Goal: Task Accomplishment & Management: Manage account settings

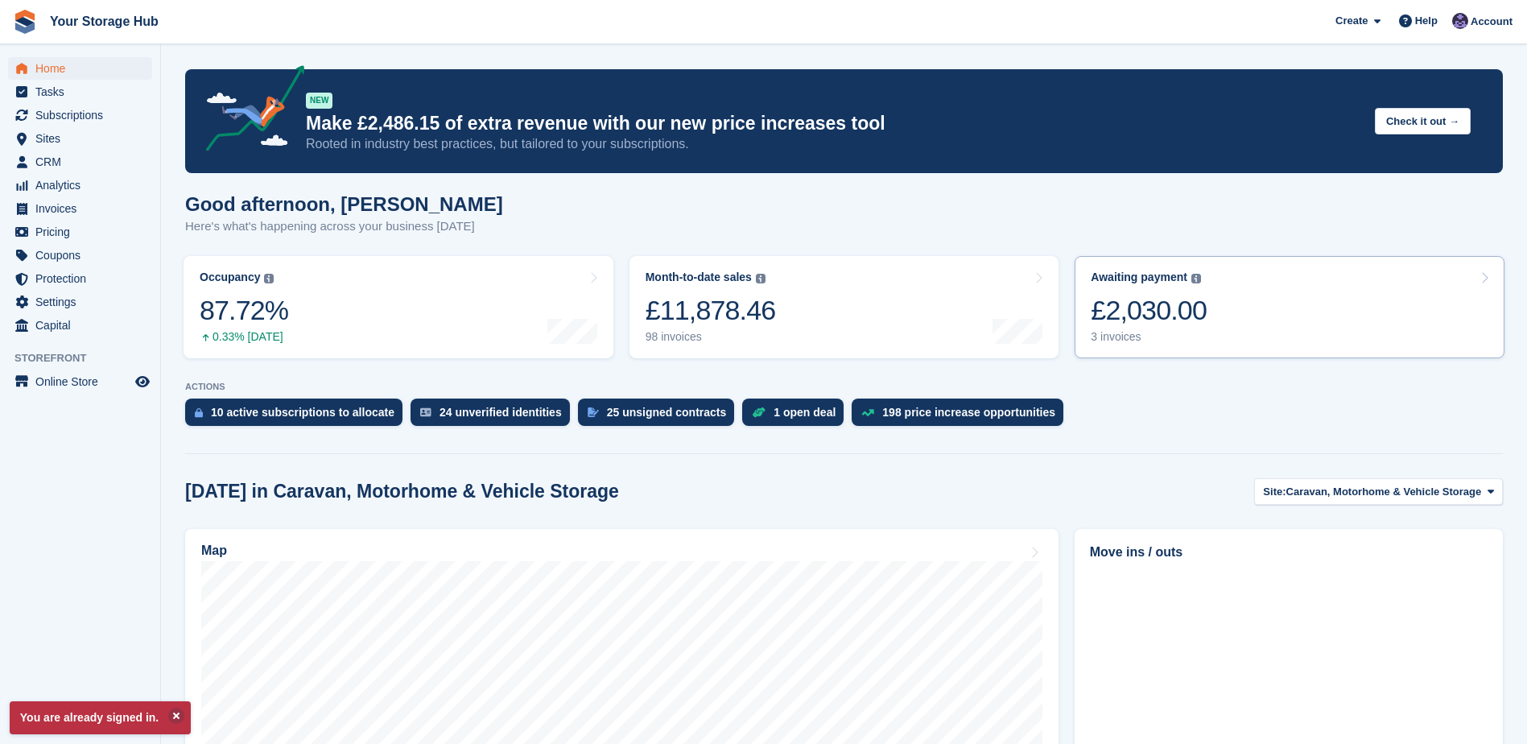
click at [1174, 311] on div "£2,030.00" at bounding box center [1149, 310] width 116 height 33
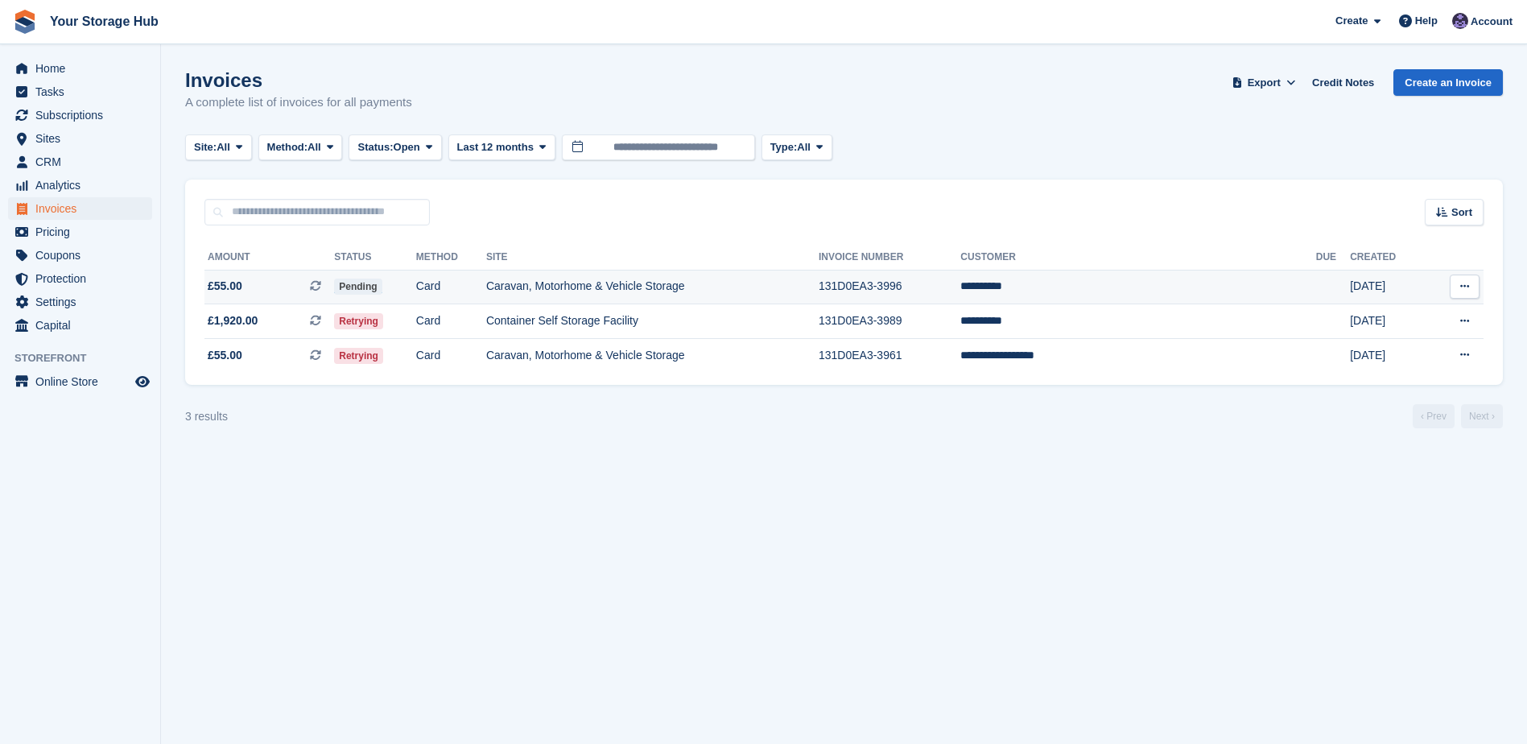
click at [321, 285] on icon at bounding box center [315, 285] width 11 height 11
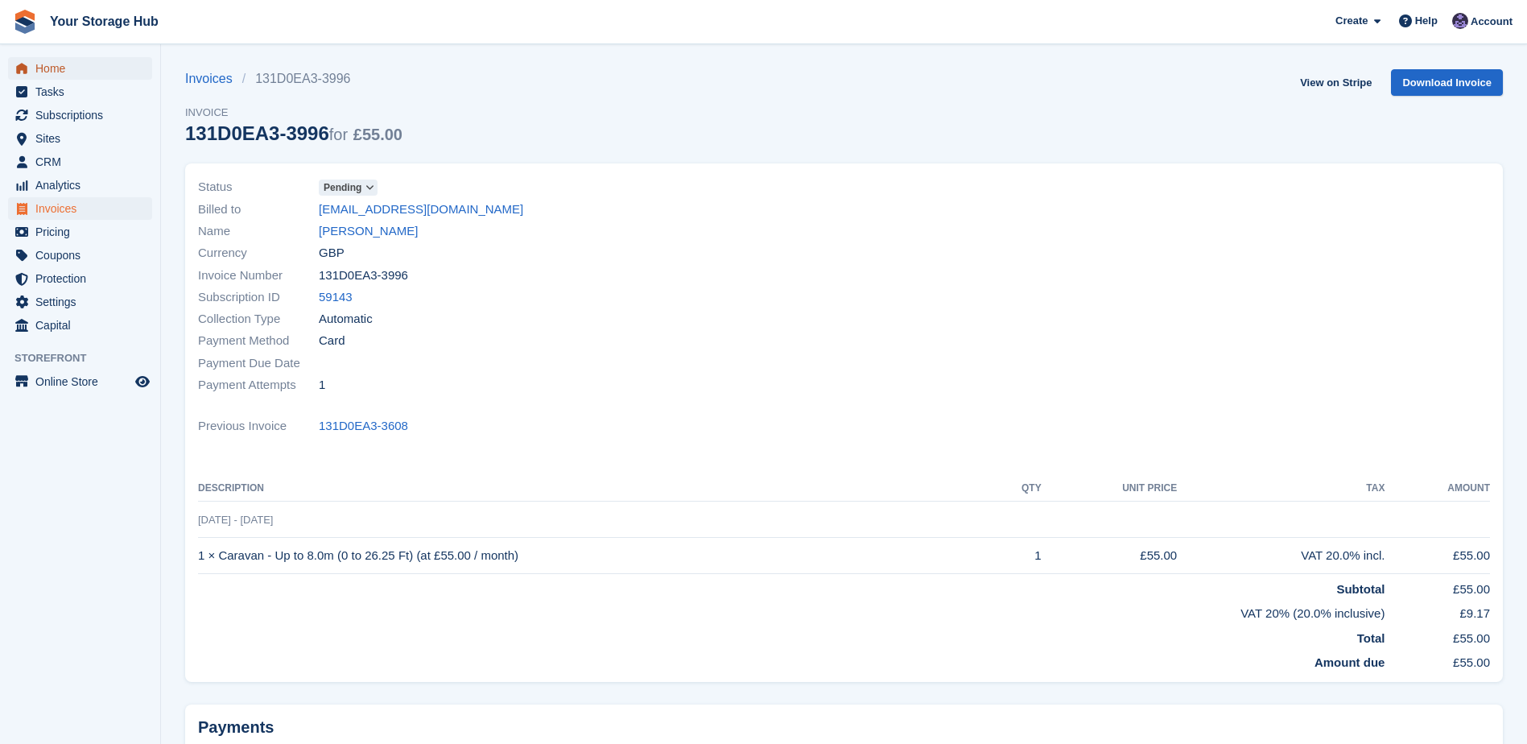
click at [62, 72] on span "Home" at bounding box center [83, 68] width 97 height 23
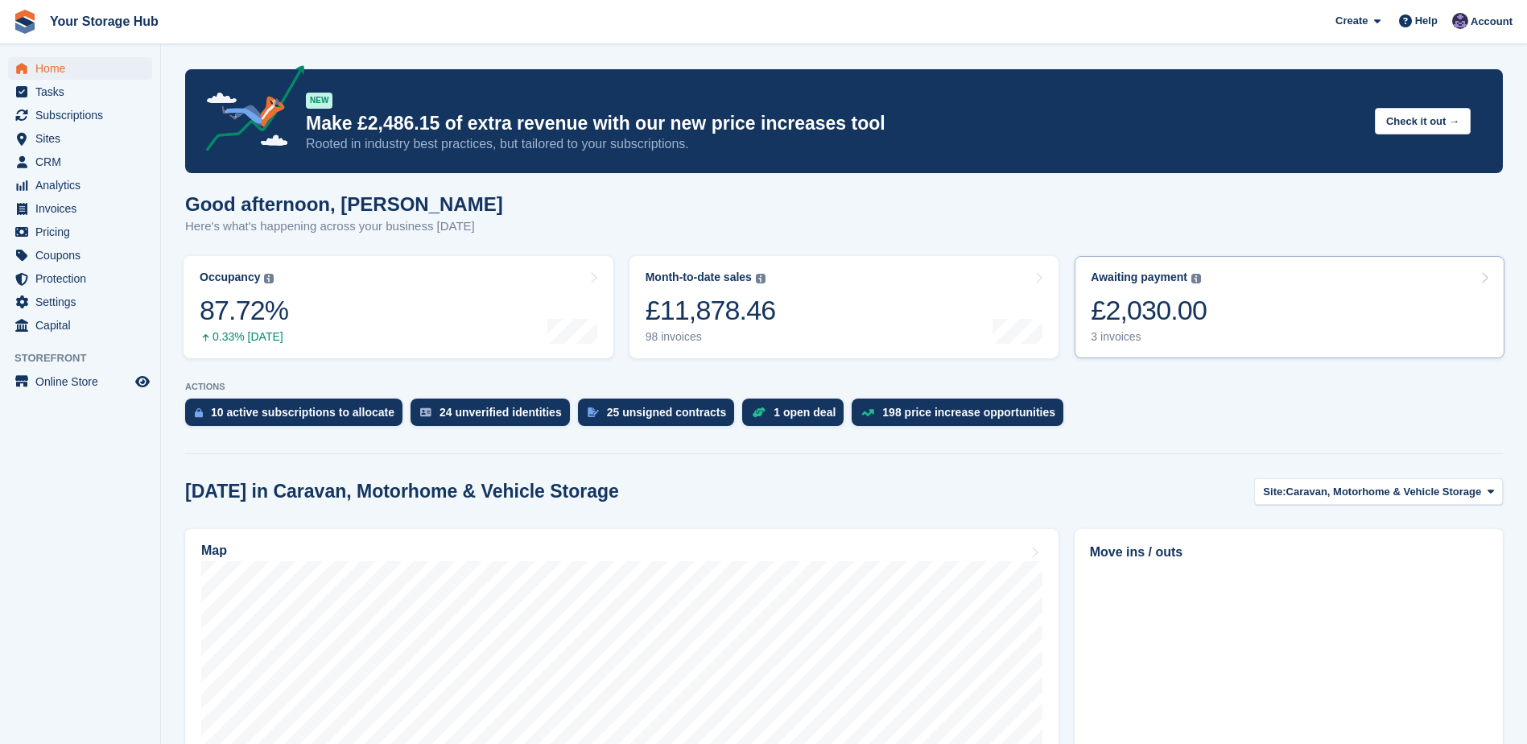
click at [1169, 321] on div "£2,030.00" at bounding box center [1149, 310] width 116 height 33
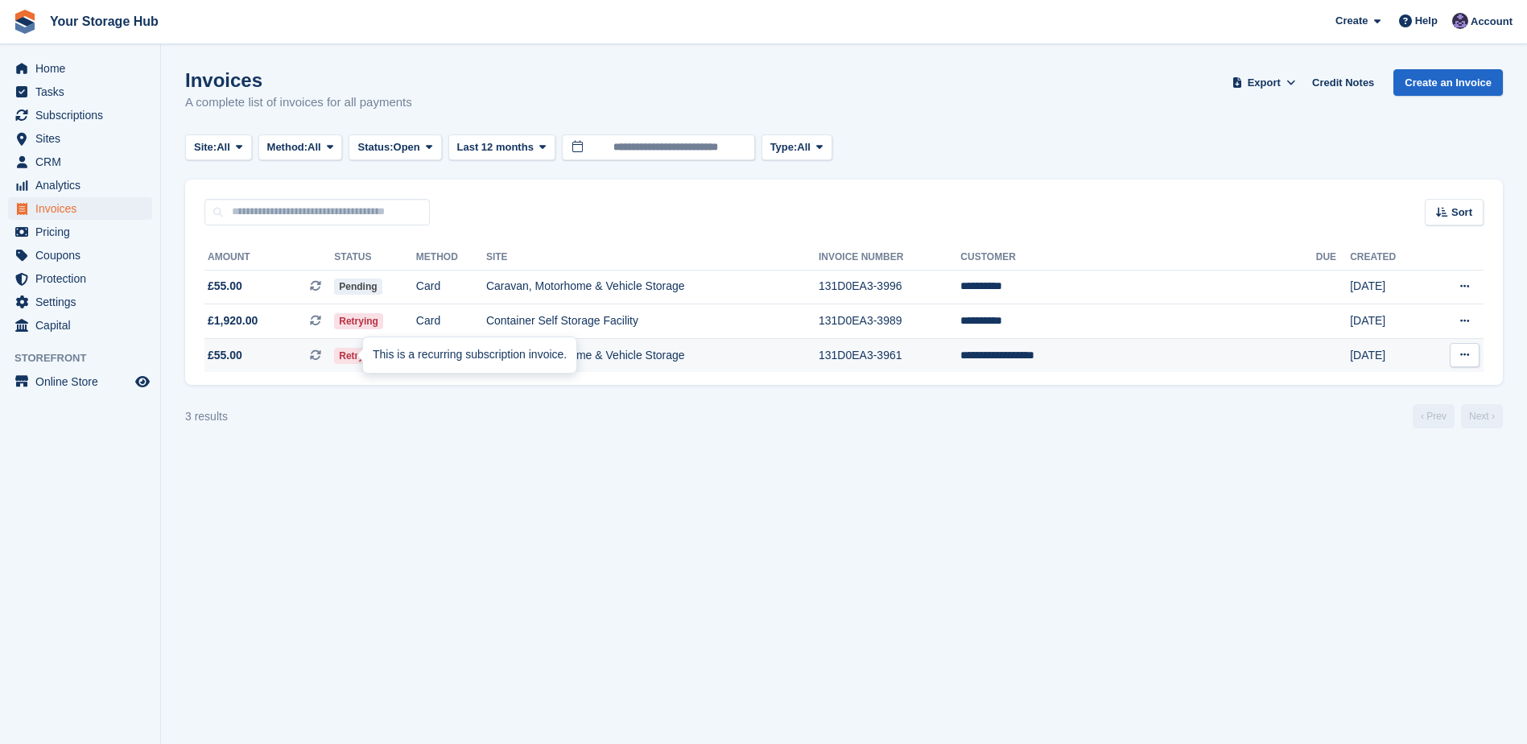
click at [321, 357] on icon at bounding box center [315, 354] width 11 height 11
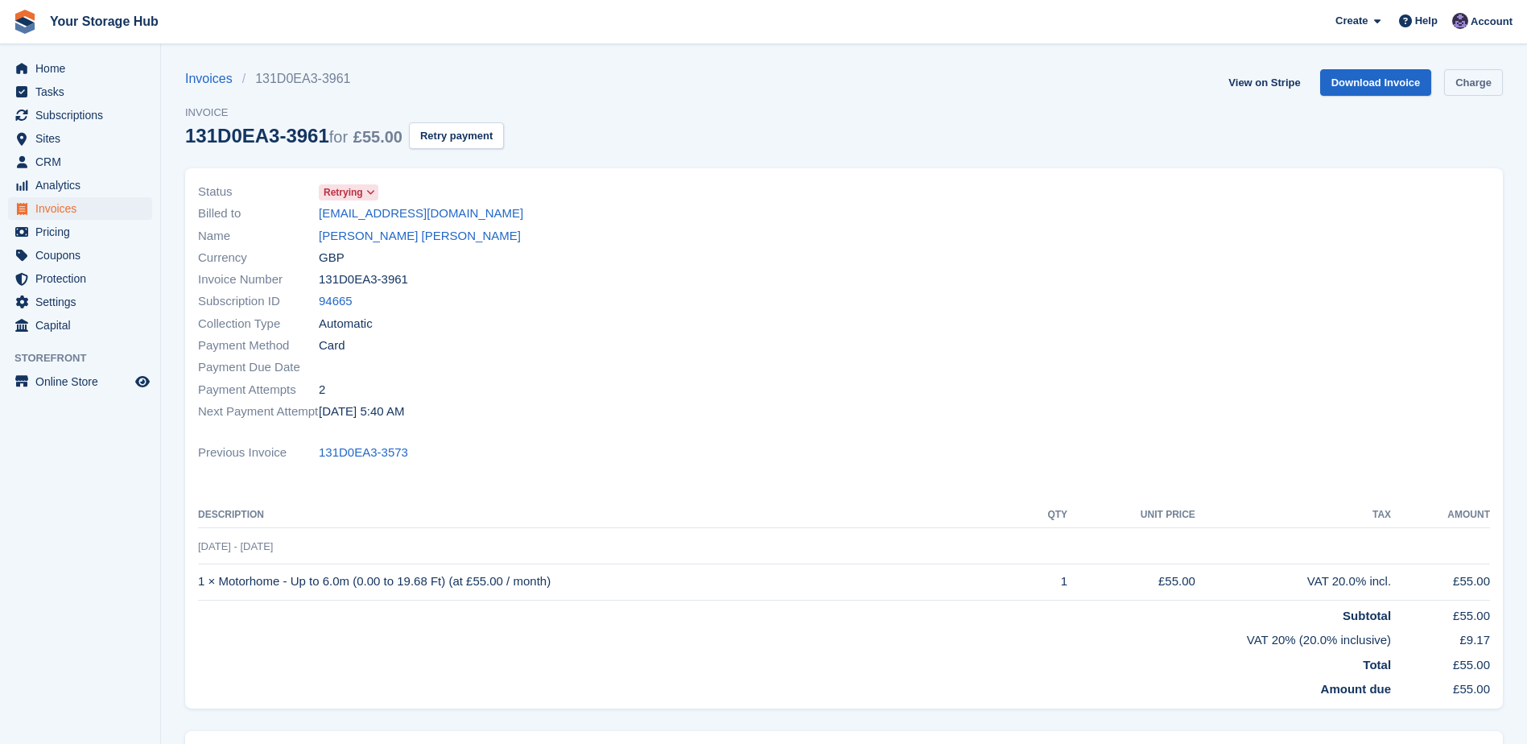
click at [1492, 80] on link "Charge" at bounding box center [1473, 82] width 59 height 27
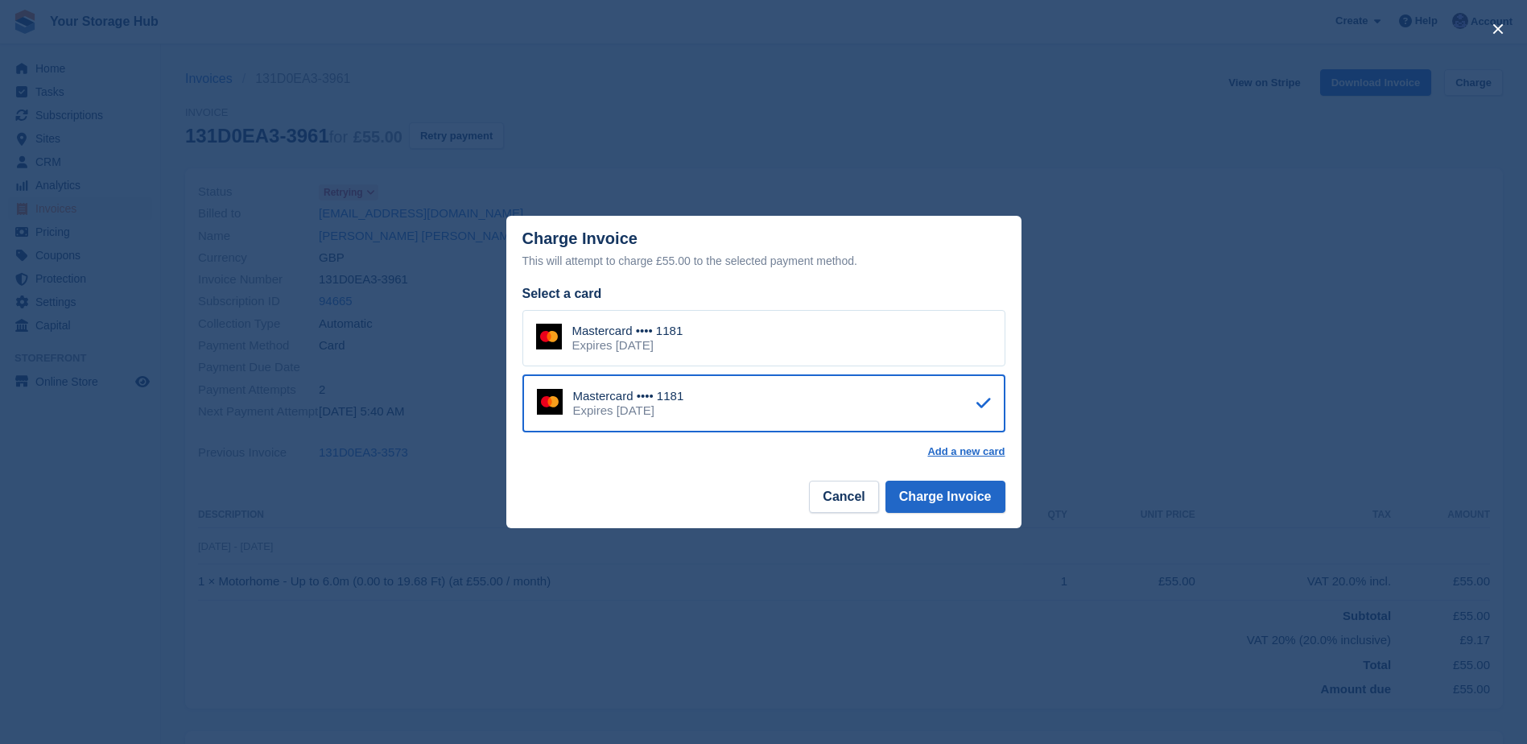
click at [818, 360] on div "Mastercard •••• 1181 Expires March 2026" at bounding box center [763, 338] width 483 height 56
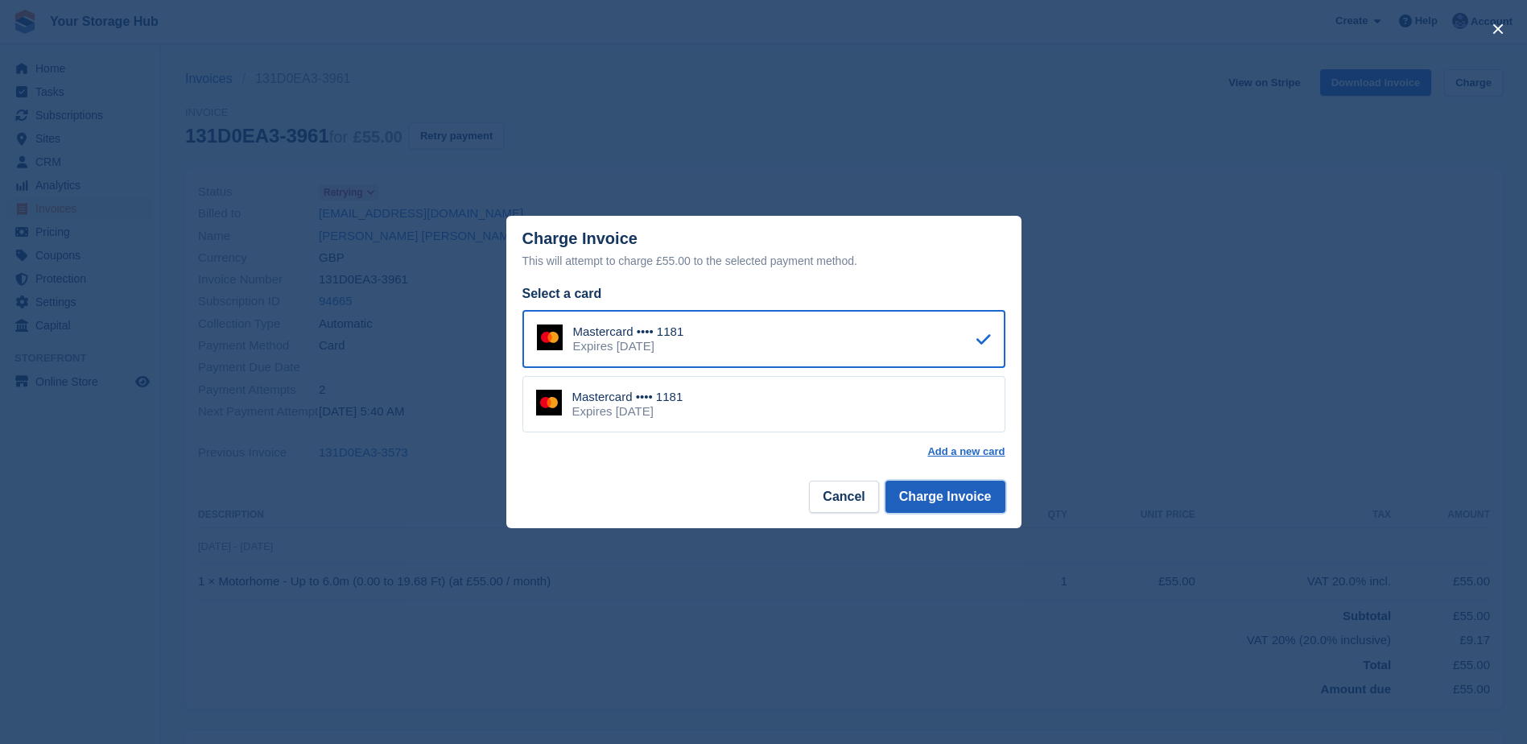
click at [934, 502] on button "Charge Invoice" at bounding box center [945, 497] width 120 height 32
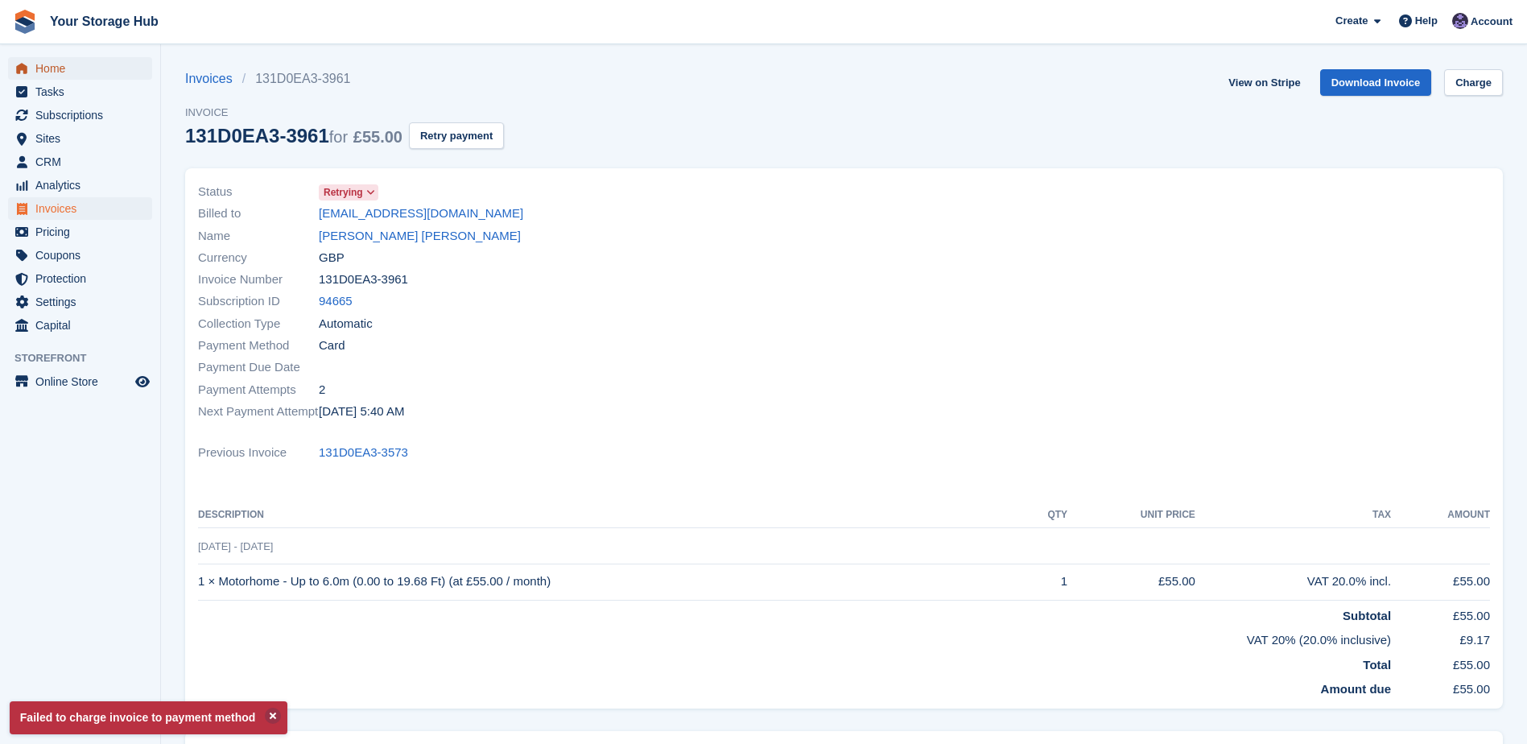
click at [46, 65] on span "Home" at bounding box center [83, 68] width 97 height 23
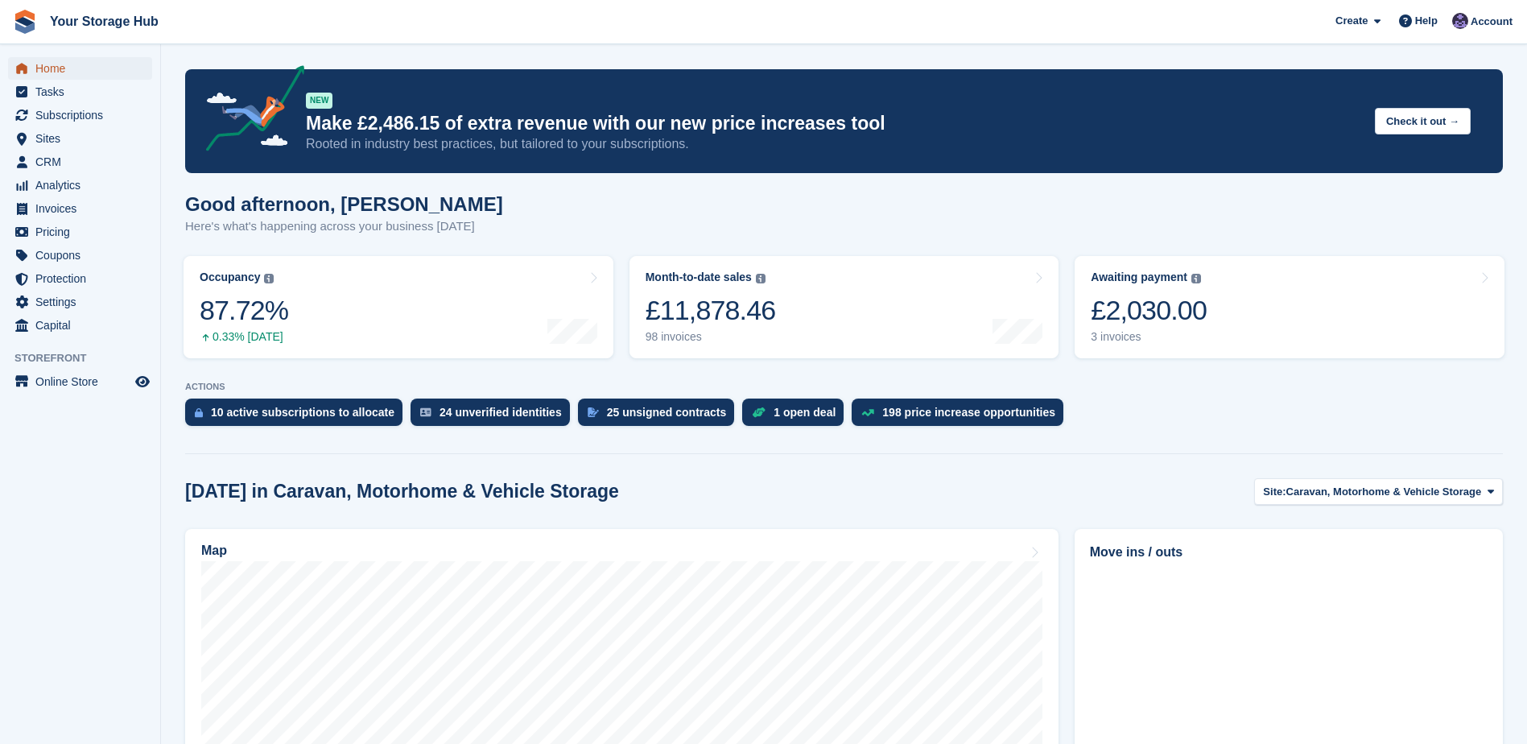
click at [72, 68] on span "Home" at bounding box center [83, 68] width 97 height 23
click at [52, 68] on span "Home" at bounding box center [83, 68] width 97 height 23
click at [1188, 316] on div "£2,030.00" at bounding box center [1149, 310] width 116 height 33
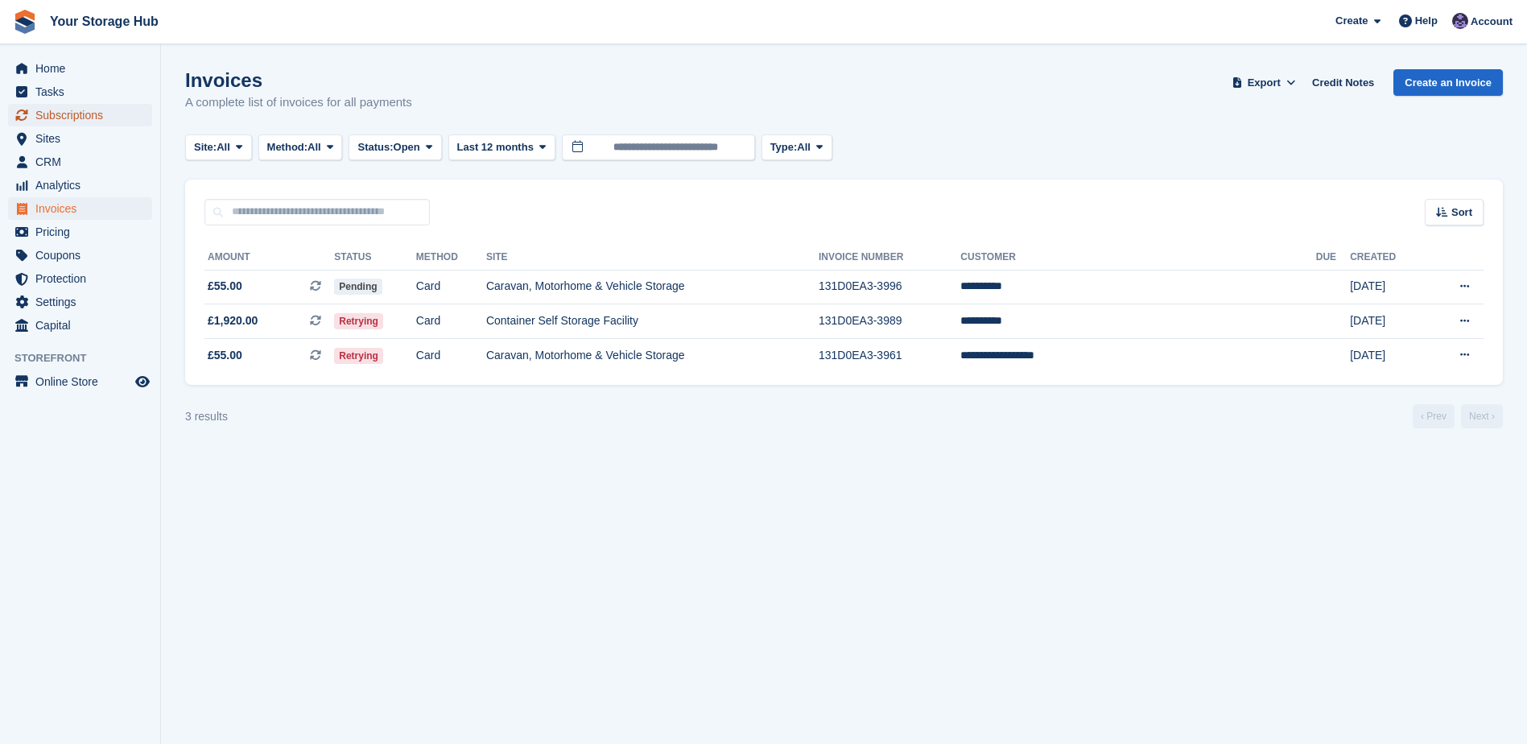
click at [58, 110] on span "Subscriptions" at bounding box center [83, 115] width 97 height 23
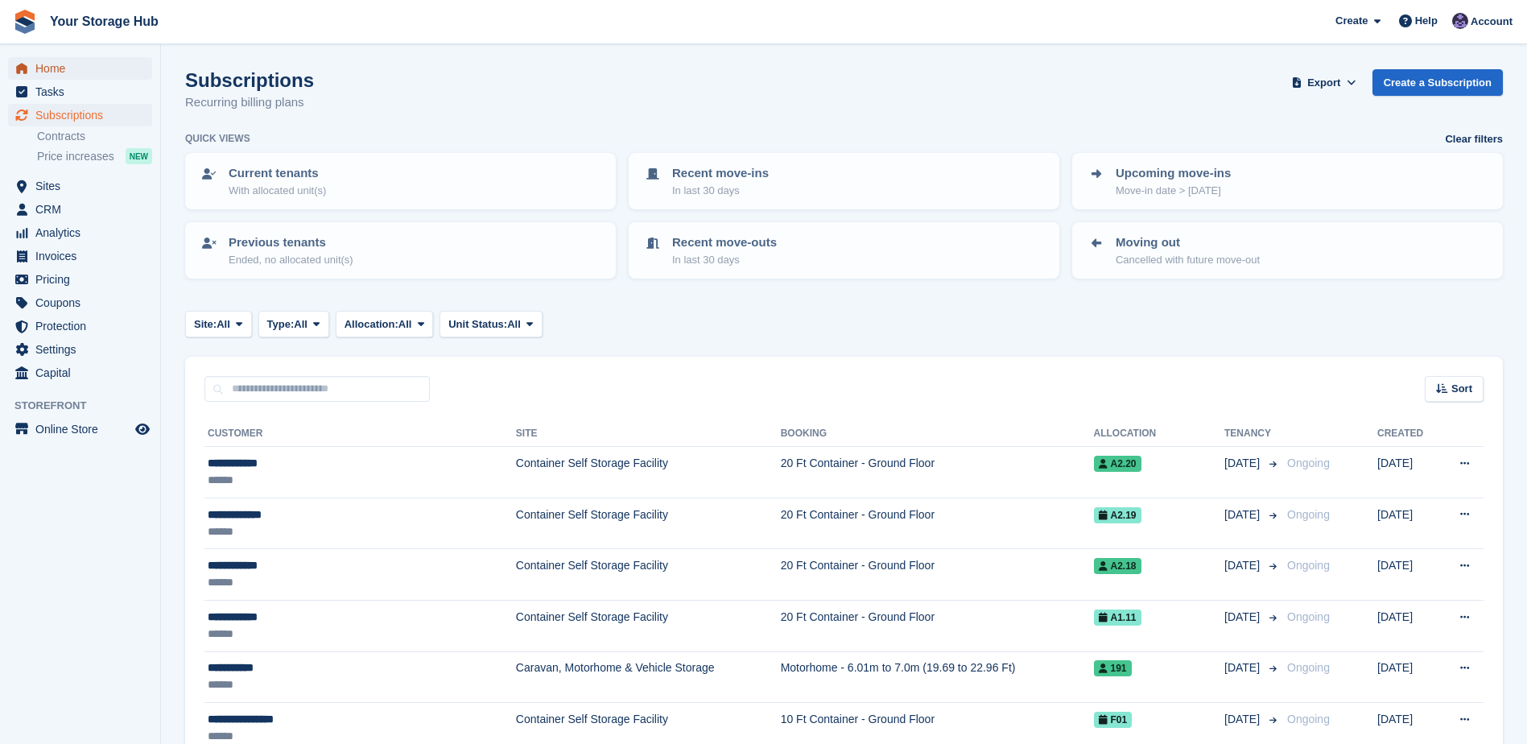
click at [66, 65] on span "Home" at bounding box center [83, 68] width 97 height 23
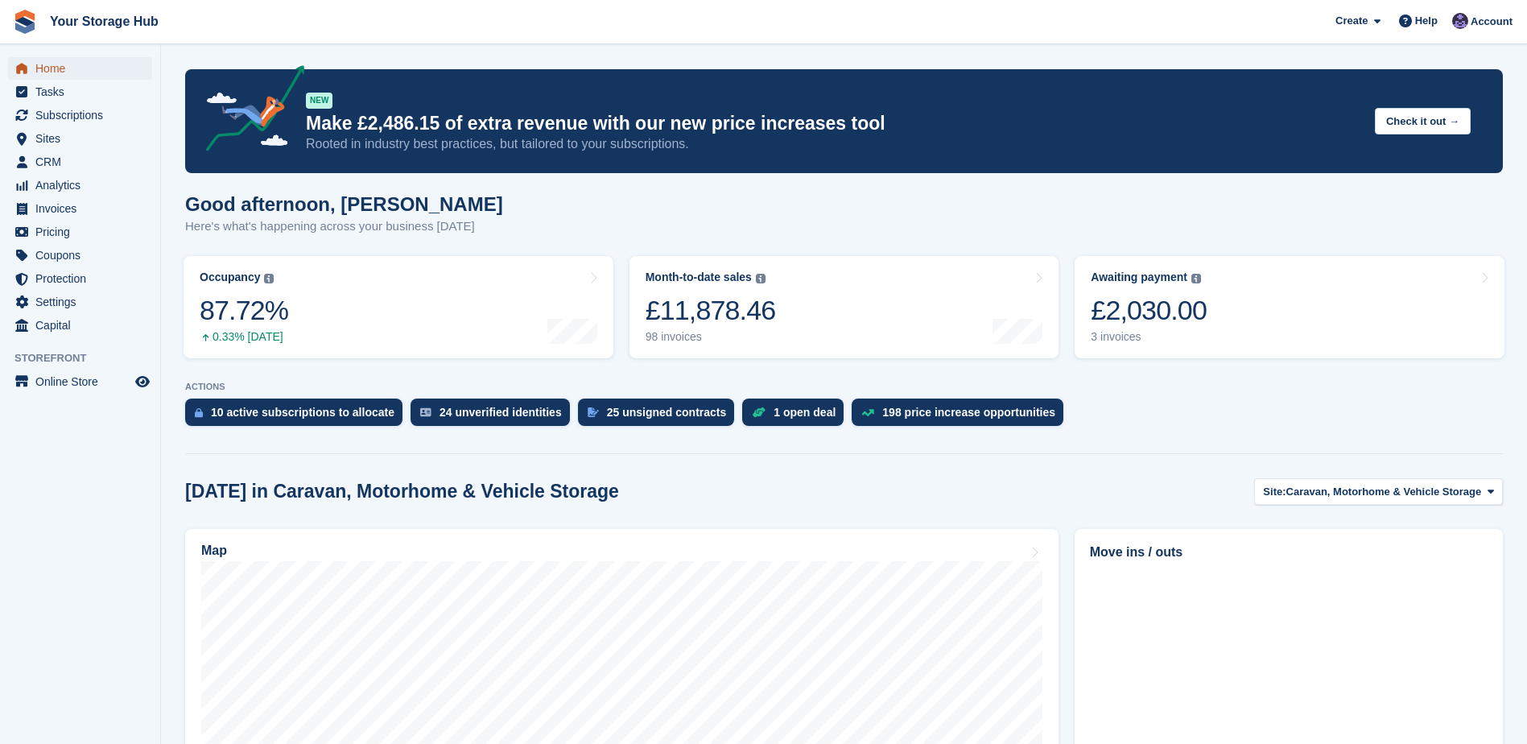
click at [64, 71] on span "Home" at bounding box center [83, 68] width 97 height 23
